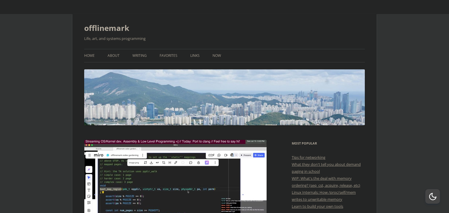
click at [95, 56] on ul "Home About Writing Favorites Links Now" at bounding box center [224, 55] width 280 height 13
click at [92, 56] on link "Home" at bounding box center [89, 55] width 11 height 13
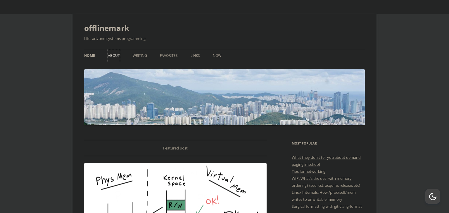
click at [108, 55] on link "About" at bounding box center [114, 55] width 12 height 13
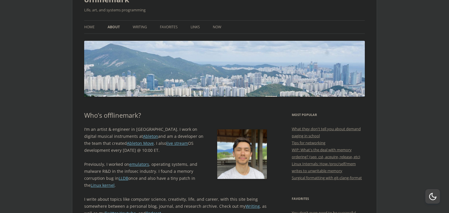
scroll to position [14, 0]
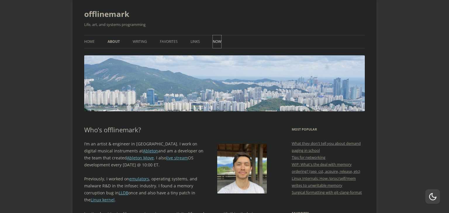
click at [217, 44] on link "Now" at bounding box center [217, 41] width 8 height 13
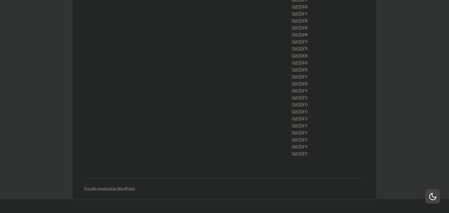
scroll to position [1050, 0]
click at [303, 156] on link "[DATE]" at bounding box center [296, 153] width 11 height 5
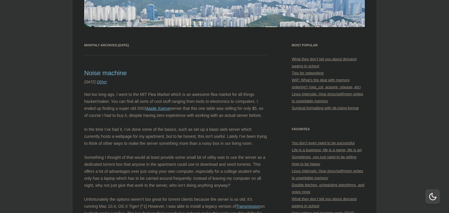
scroll to position [99, 0]
